Goal: Information Seeking & Learning: Learn about a topic

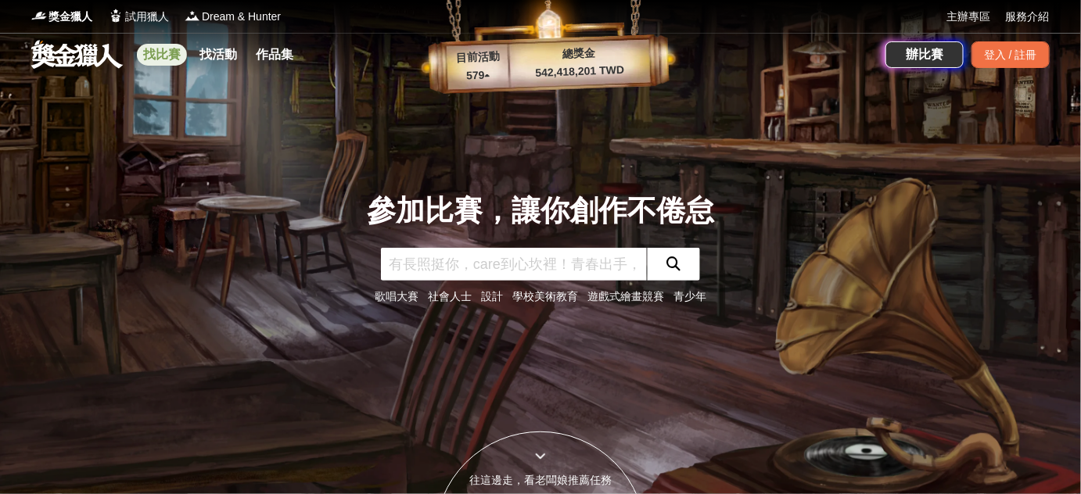
click at [190, 56] on div "找比賽 找活動 作品集" at bounding box center [221, 55] width 169 height 44
click at [183, 61] on link "找比賽" at bounding box center [162, 55] width 50 height 22
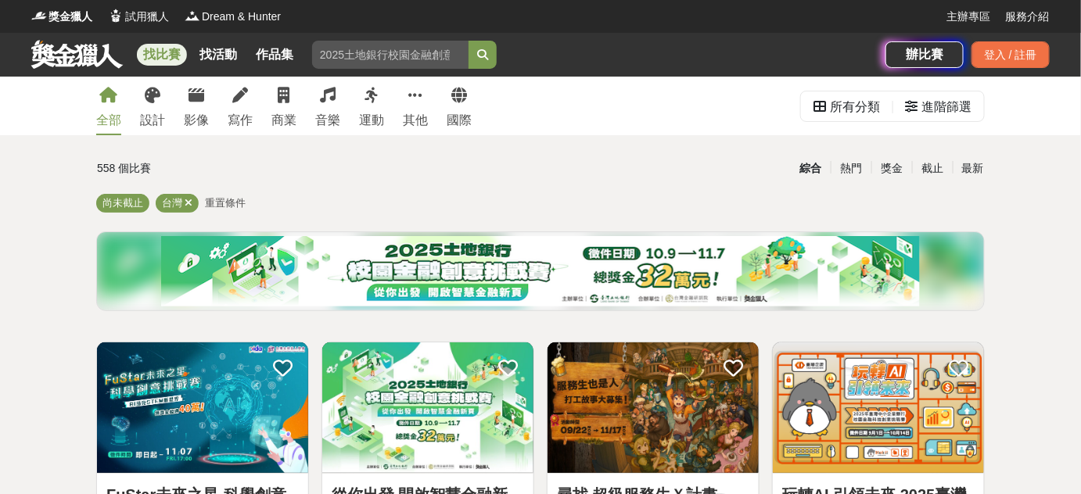
scroll to position [142, 0]
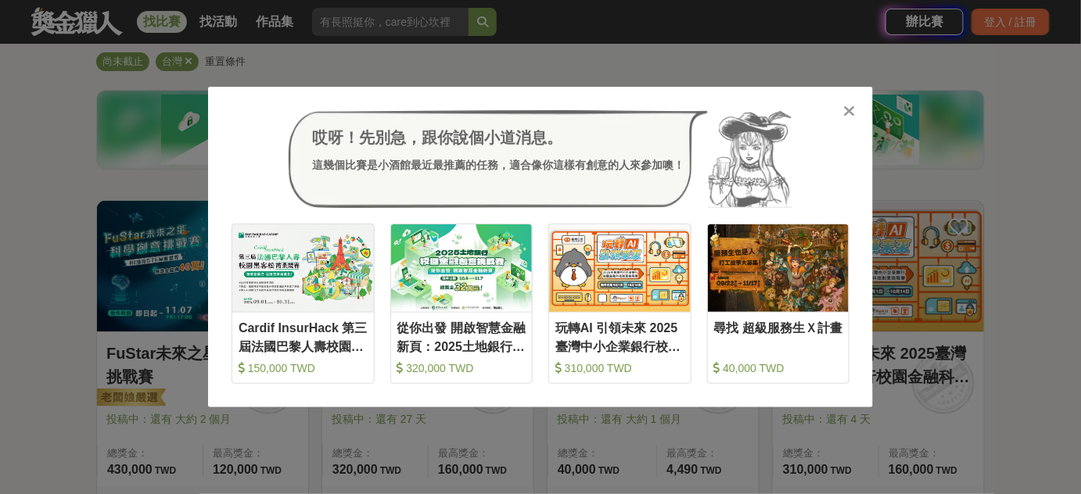
click at [847, 102] on div at bounding box center [850, 110] width 16 height 16
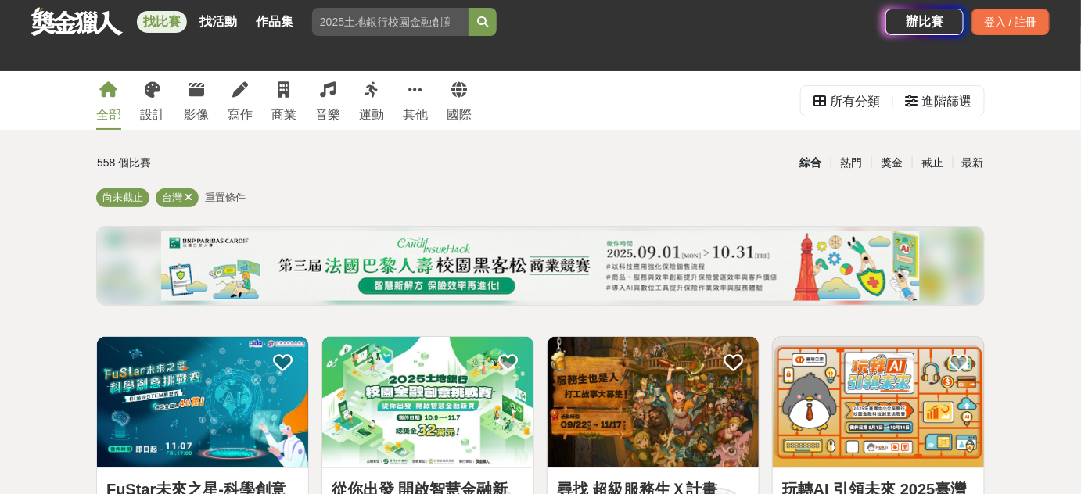
scroll to position [0, 0]
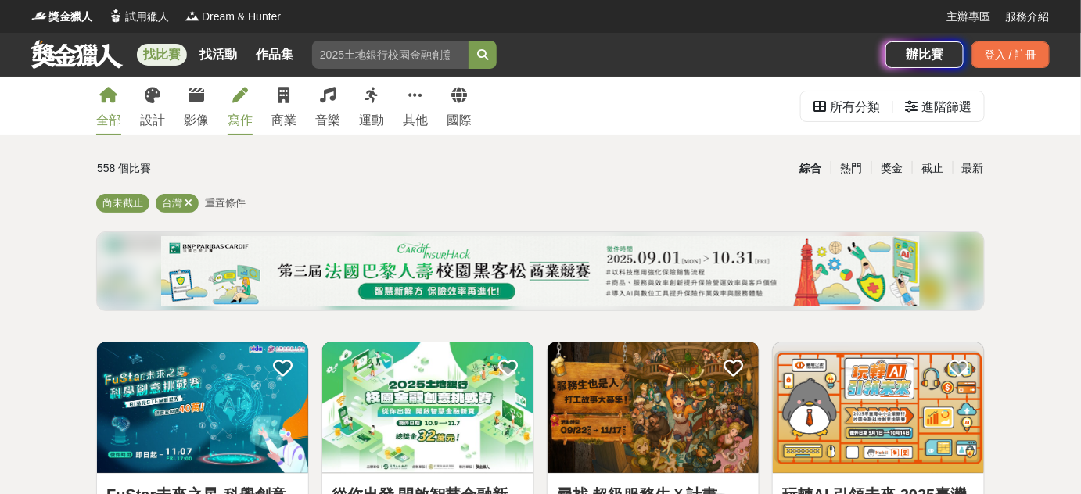
click at [232, 92] on link "寫作" at bounding box center [240, 106] width 25 height 59
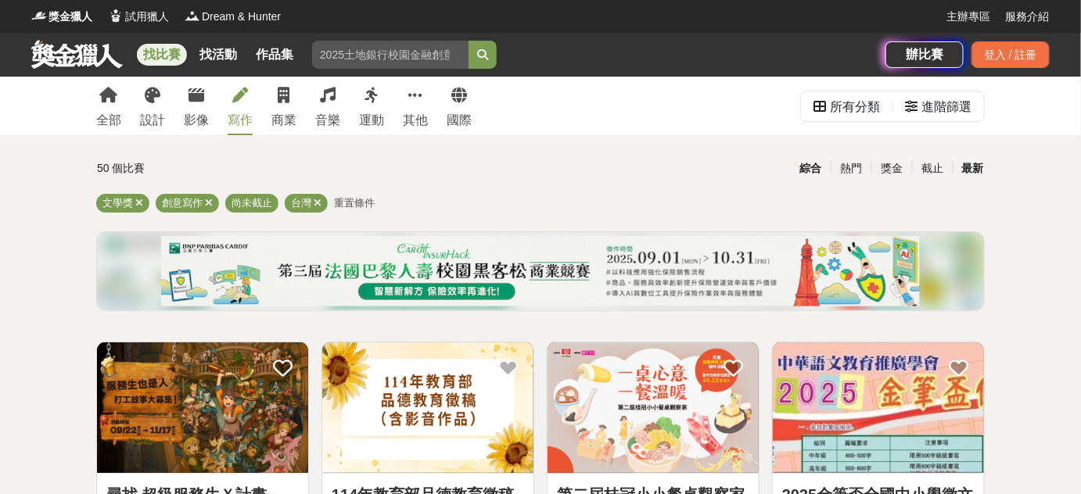
click at [964, 171] on div "最新" at bounding box center [973, 168] width 41 height 27
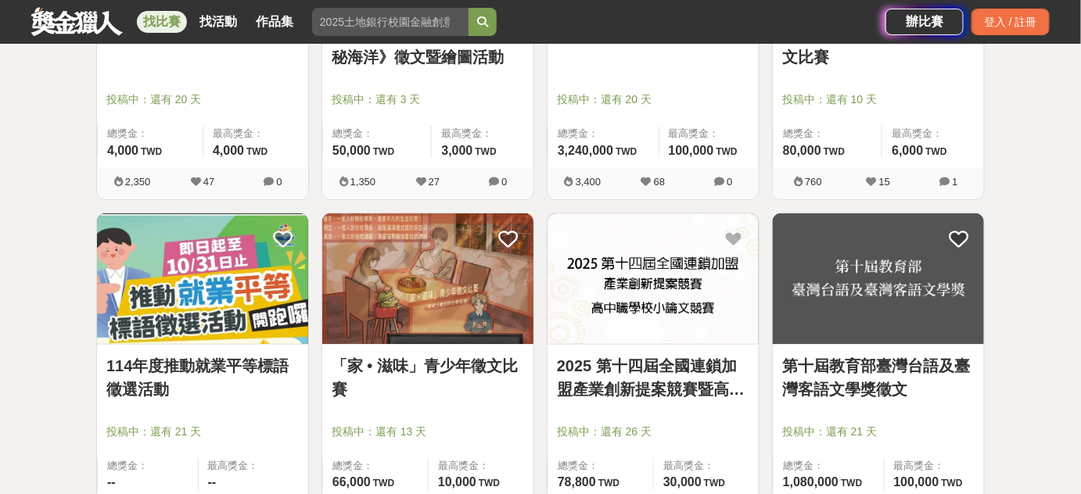
scroll to position [1920, 0]
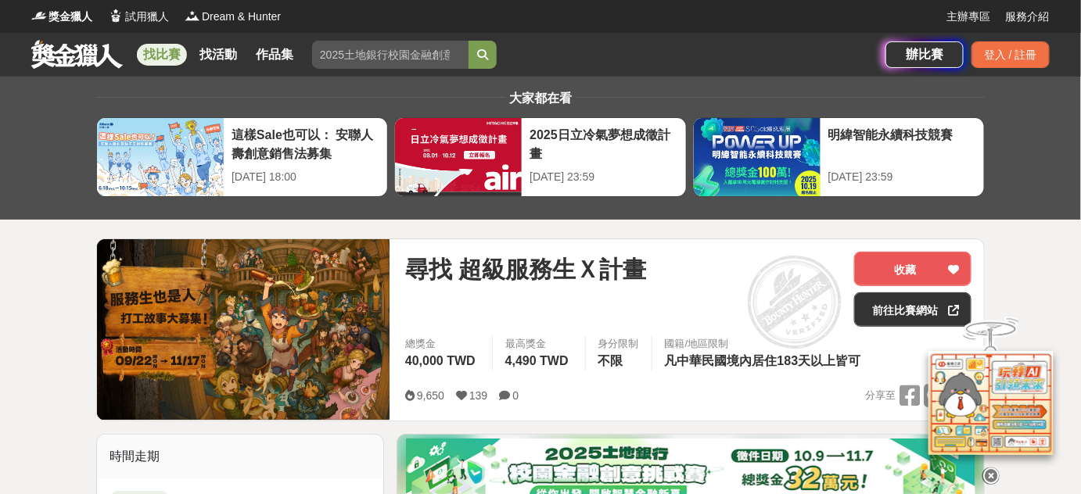
click at [994, 467] on icon at bounding box center [991, 475] width 17 height 17
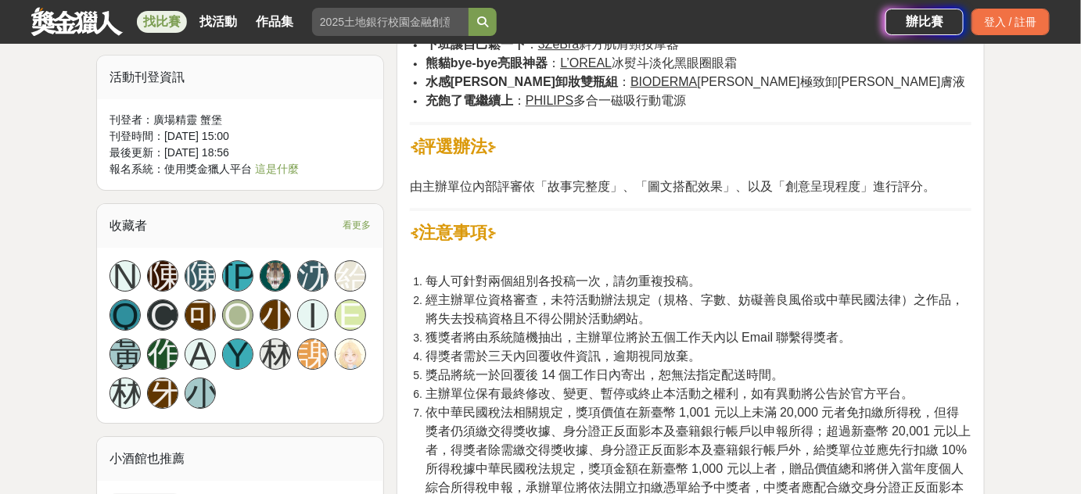
scroll to position [1422, 0]
